Goal: Task Accomplishment & Management: Use online tool/utility

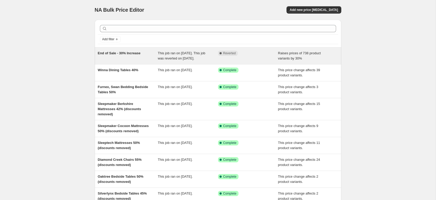
click at [135, 53] on span "End of Sale - 30% Increase" at bounding box center [119, 53] width 43 height 4
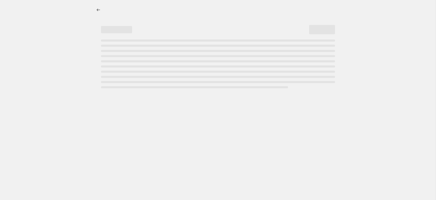
select select "percentage"
select select "no_change"
select select "product_status"
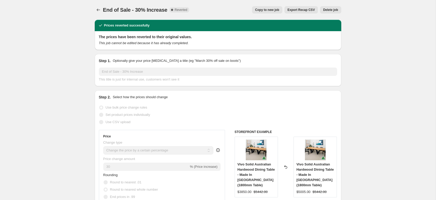
click at [273, 9] on span "Copy to new job" at bounding box center [267, 10] width 24 height 4
select select "percentage"
select select "no_change"
select select "product_status"
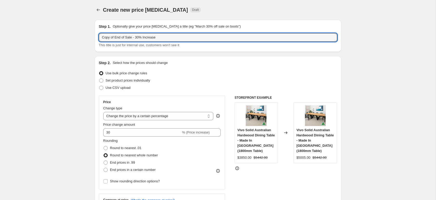
drag, startPoint x: 115, startPoint y: 39, endPoint x: 89, endPoint y: 38, distance: 26.2
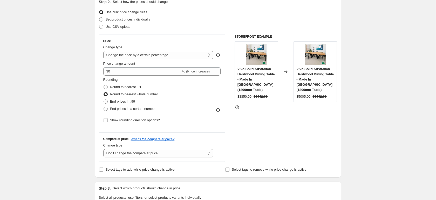
scroll to position [67, 0]
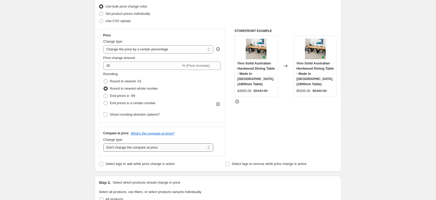
type input "End of Sale - 30% Increase"
click at [146, 148] on select "Change the compare at price to the current price (sale) Change the compare at p…" at bounding box center [158, 147] width 110 height 8
select select "remove"
click at [103, 143] on select "Change the compare at price to the current price (sale) Change the compare at p…" at bounding box center [158, 147] width 110 height 8
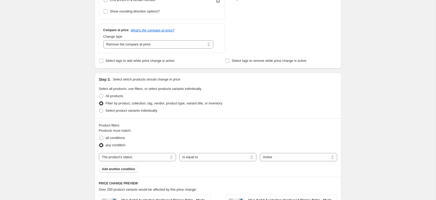
scroll to position [169, 0]
click at [122, 168] on span "Add another condition" at bounding box center [118, 169] width 33 height 4
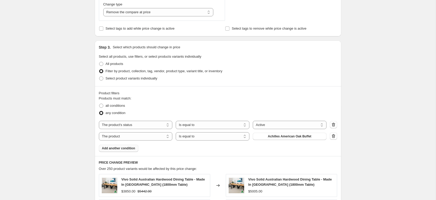
scroll to position [204, 0]
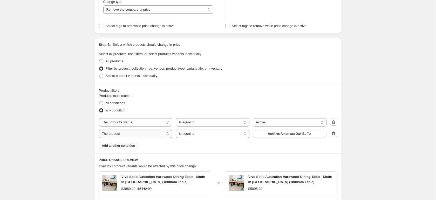
click at [163, 135] on select "The product The product's collection The product's tag The product's vendor The…" at bounding box center [136, 133] width 74 height 8
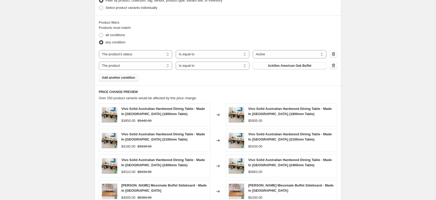
scroll to position [310, 0]
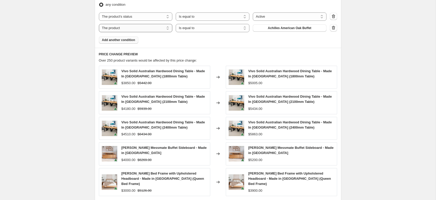
click at [160, 29] on select "The product The product's collection The product's tag The product's vendor The…" at bounding box center [136, 28] width 74 height 8
select select "tag"
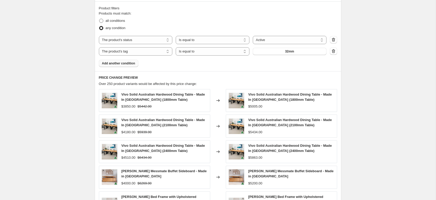
scroll to position [283, 0]
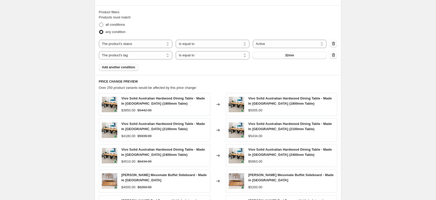
click at [117, 26] on span "all conditions" at bounding box center [115, 25] width 19 height 4
click at [99, 23] on input "all conditions" at bounding box center [99, 23] width 0 height 0
radio input "true"
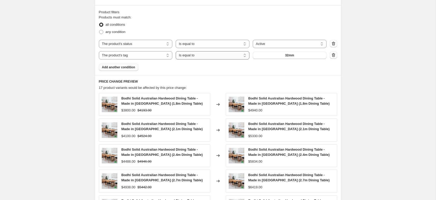
click at [202, 57] on select "Is equal to Is not equal to" at bounding box center [213, 55] width 74 height 8
select select "not_equal"
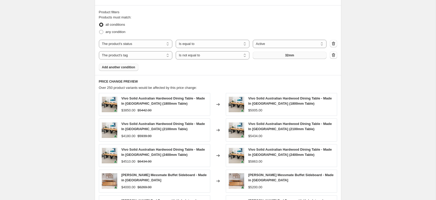
click at [302, 55] on button "32mm" at bounding box center [290, 55] width 74 height 7
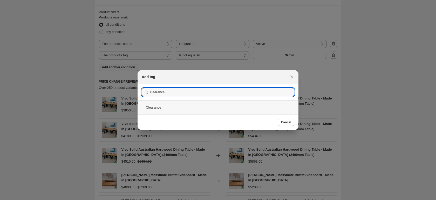
type input "clearance"
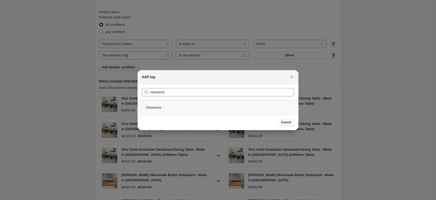
click at [158, 107] on div "Clearance" at bounding box center [217, 107] width 161 height 14
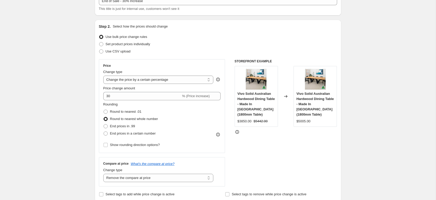
scroll to position [28, 0]
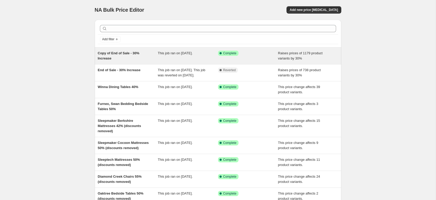
click at [127, 62] on div "Copy of End of Sale - 30% Increase This job ran on [DATE]. Success Complete Com…" at bounding box center [218, 55] width 246 height 17
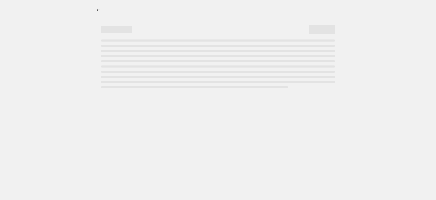
select select "percentage"
select select "remove"
